Goal: Task Accomplishment & Management: Manage account settings

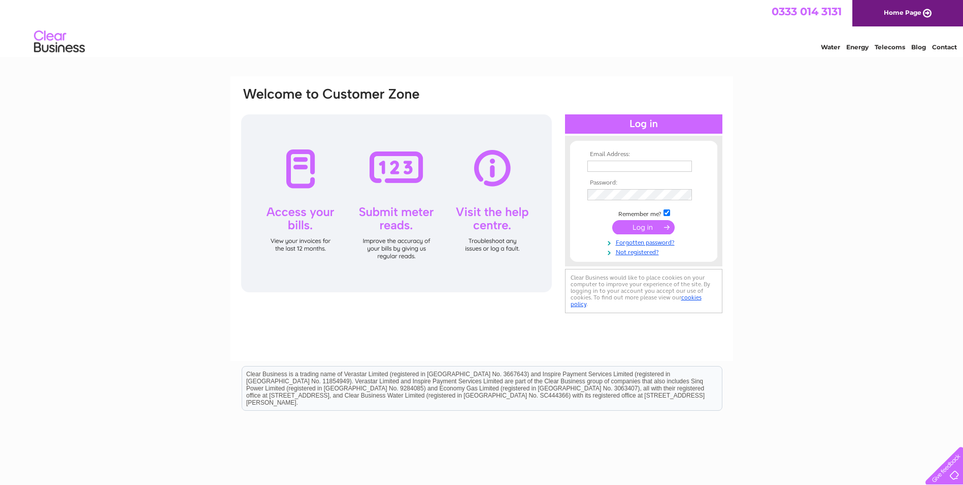
type input "wendy.barfoot@hmsecurityservices.co.uk"
click at [638, 229] on input "submit" at bounding box center [644, 227] width 62 height 14
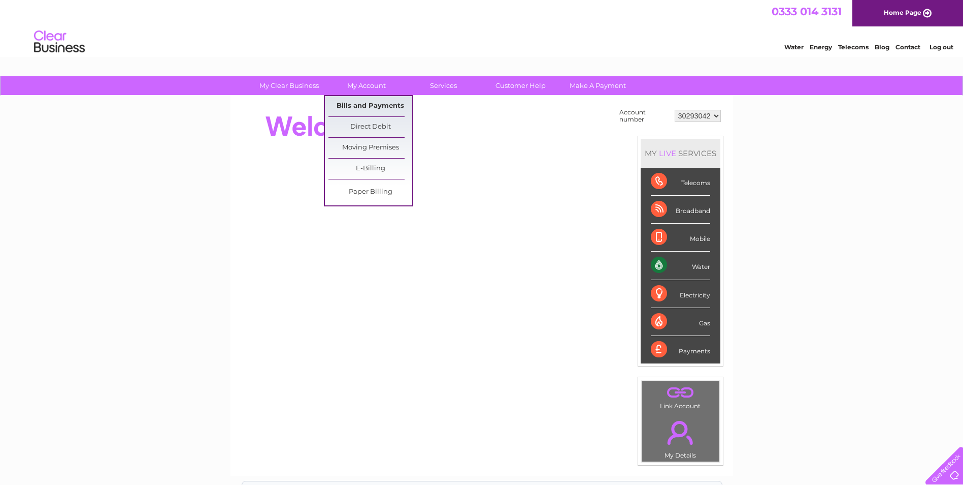
click at [373, 108] on link "Bills and Payments" at bounding box center [371, 106] width 84 height 20
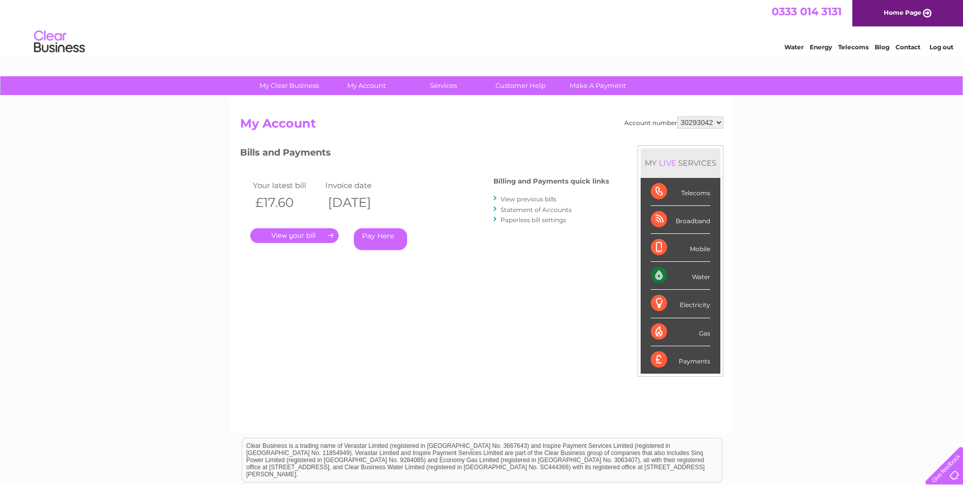
click at [306, 230] on link "." at bounding box center [294, 235] width 88 height 15
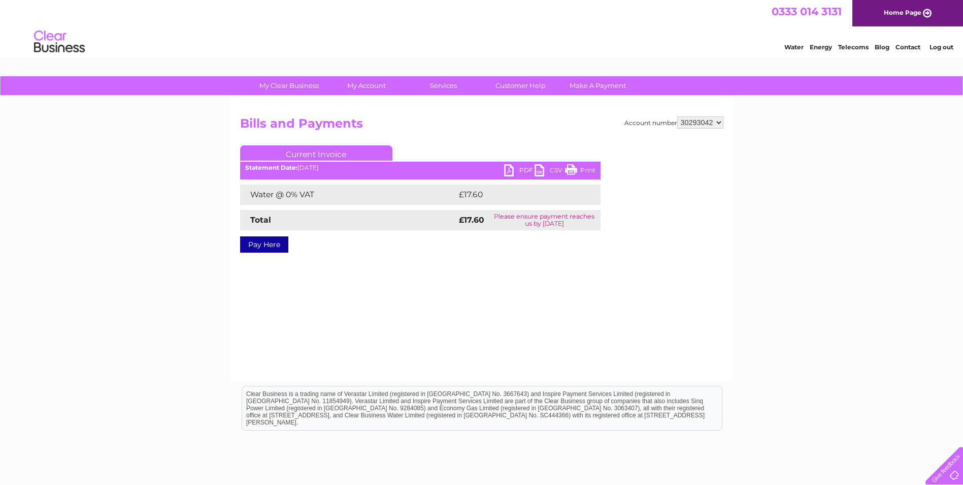
click at [528, 167] on link "PDF" at bounding box center [519, 171] width 30 height 15
click at [422, 323] on div "Account number 30293042 Bills and Payments Current Invoice PDF CSV Print £17.60" at bounding box center [482, 238] width 503 height 284
